Goal: Check status: Check status

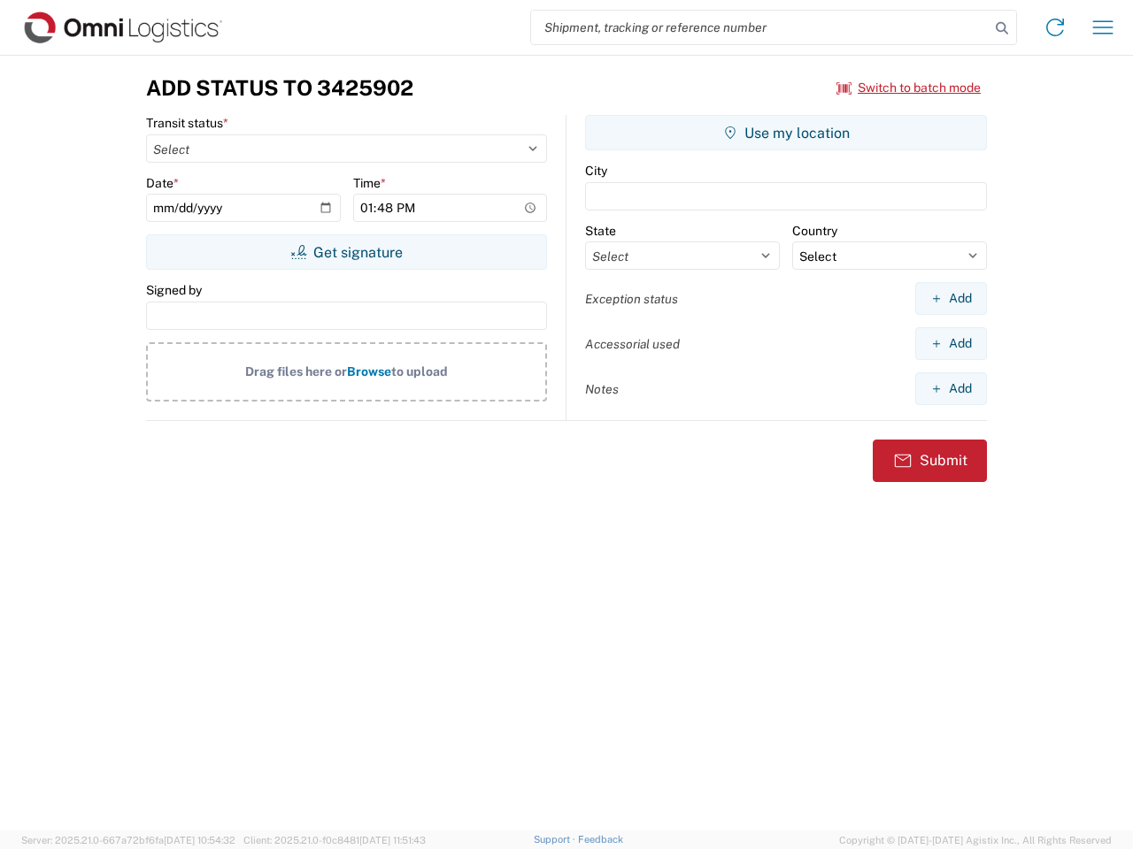
click at [760, 27] on input "search" at bounding box center [760, 28] width 458 height 34
click at [1002, 28] on icon at bounding box center [1001, 28] width 25 height 25
click at [1055, 27] on icon at bounding box center [1055, 27] width 28 height 28
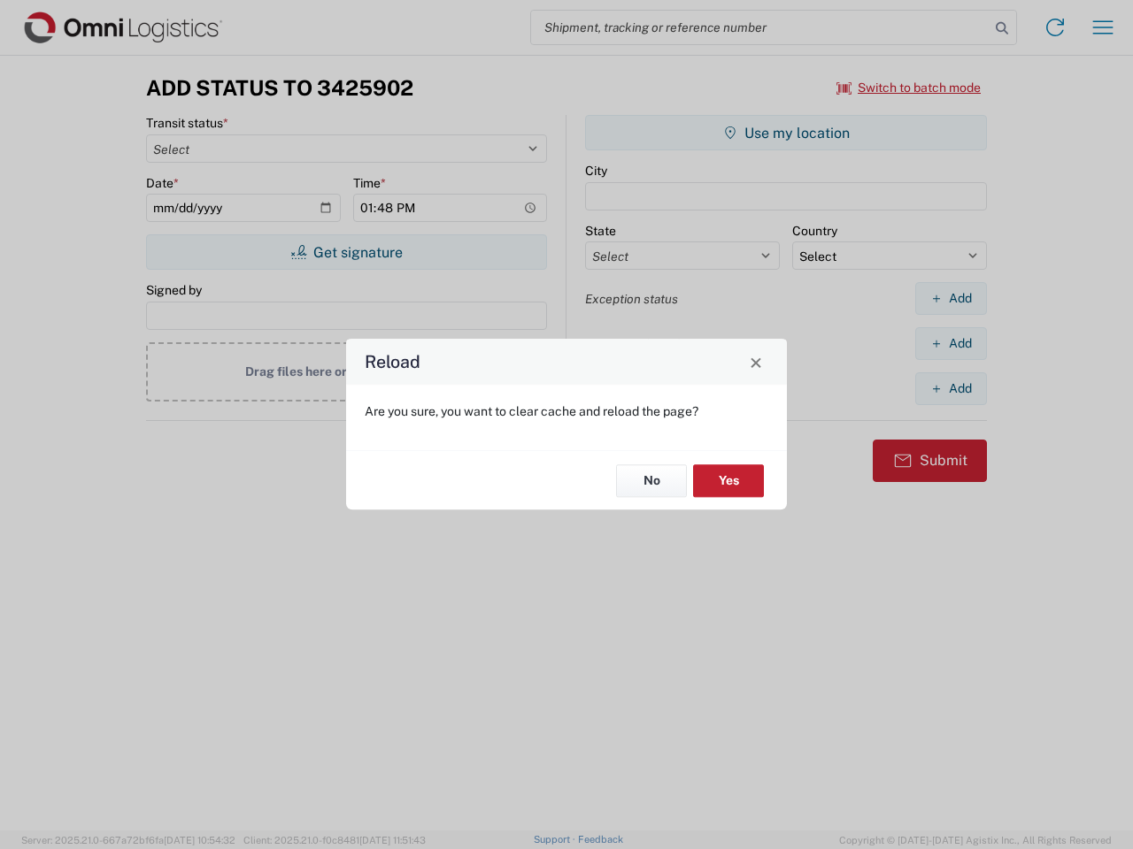
click at [1102, 27] on div "Reload Are you sure, you want to clear cache and reload the page? No Yes" at bounding box center [566, 424] width 1133 height 849
click at [909, 88] on div "Reload Are you sure, you want to clear cache and reload the page? No Yes" at bounding box center [566, 424] width 1133 height 849
click at [346, 252] on div "Reload Are you sure, you want to clear cache and reload the page? No Yes" at bounding box center [566, 424] width 1133 height 849
click at [786, 133] on div "Reload Are you sure, you want to clear cache and reload the page? No Yes" at bounding box center [566, 424] width 1133 height 849
click at [950, 298] on div "Reload Are you sure, you want to clear cache and reload the page? No Yes" at bounding box center [566, 424] width 1133 height 849
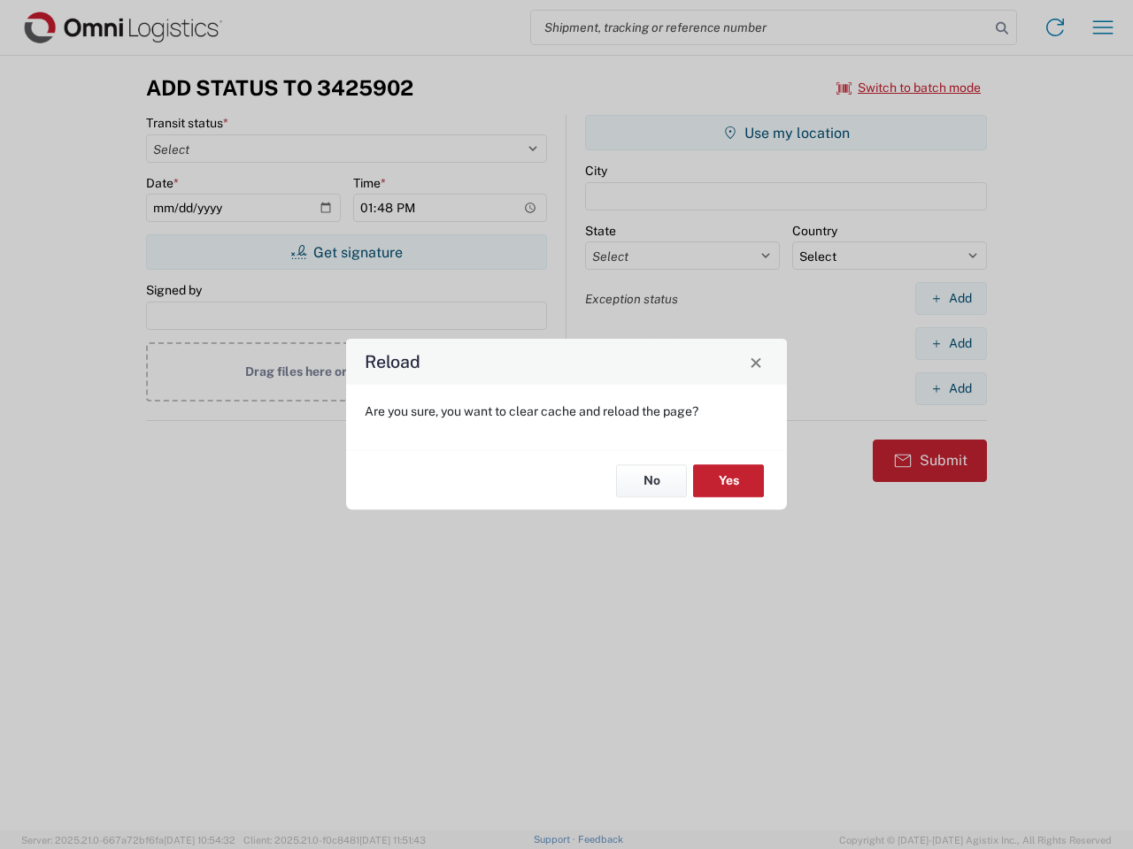
click at [950, 343] on div "Reload Are you sure, you want to clear cache and reload the page? No Yes" at bounding box center [566, 424] width 1133 height 849
click at [950, 388] on div "Reload Are you sure, you want to clear cache and reload the page? No Yes" at bounding box center [566, 424] width 1133 height 849
